Goal: Task Accomplishment & Management: Manage account settings

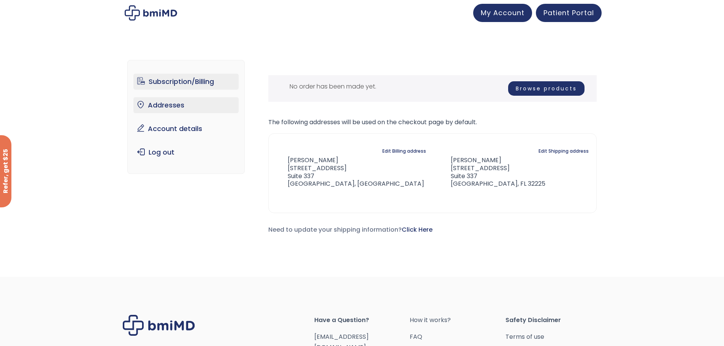
click at [158, 105] on link "Addresses" at bounding box center [185, 105] width 105 height 16
click at [177, 127] on link "Account details" at bounding box center [185, 129] width 105 height 16
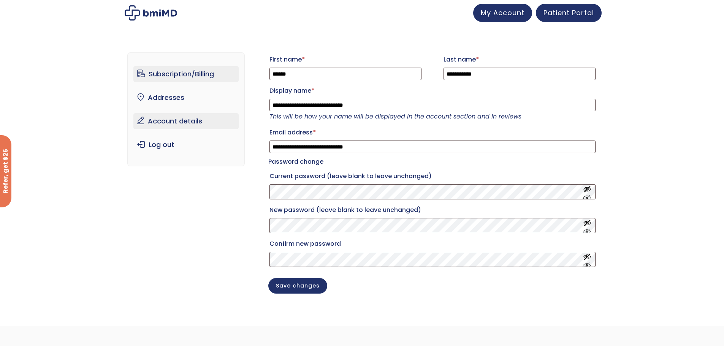
click at [166, 74] on link "Subscription/Billing" at bounding box center [185, 74] width 105 height 16
click at [183, 74] on link "Subscription/Billing" at bounding box center [185, 74] width 105 height 16
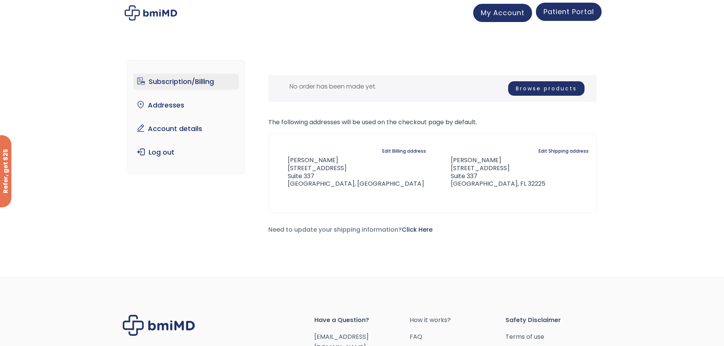
click at [582, 14] on span "Patient Portal" at bounding box center [569, 12] width 51 height 10
